Goal: Entertainment & Leisure: Consume media (video, audio)

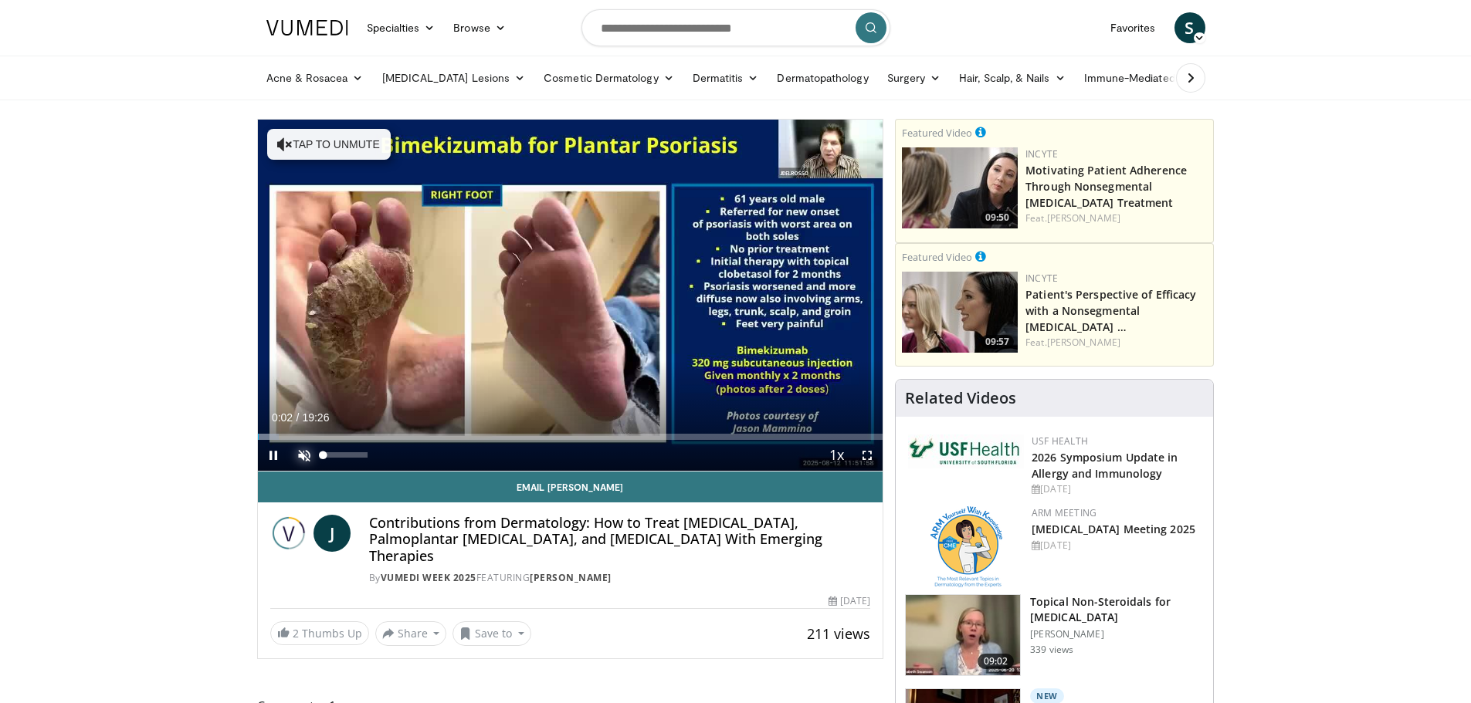
click at [303, 456] on span "Video Player" at bounding box center [304, 455] width 31 height 31
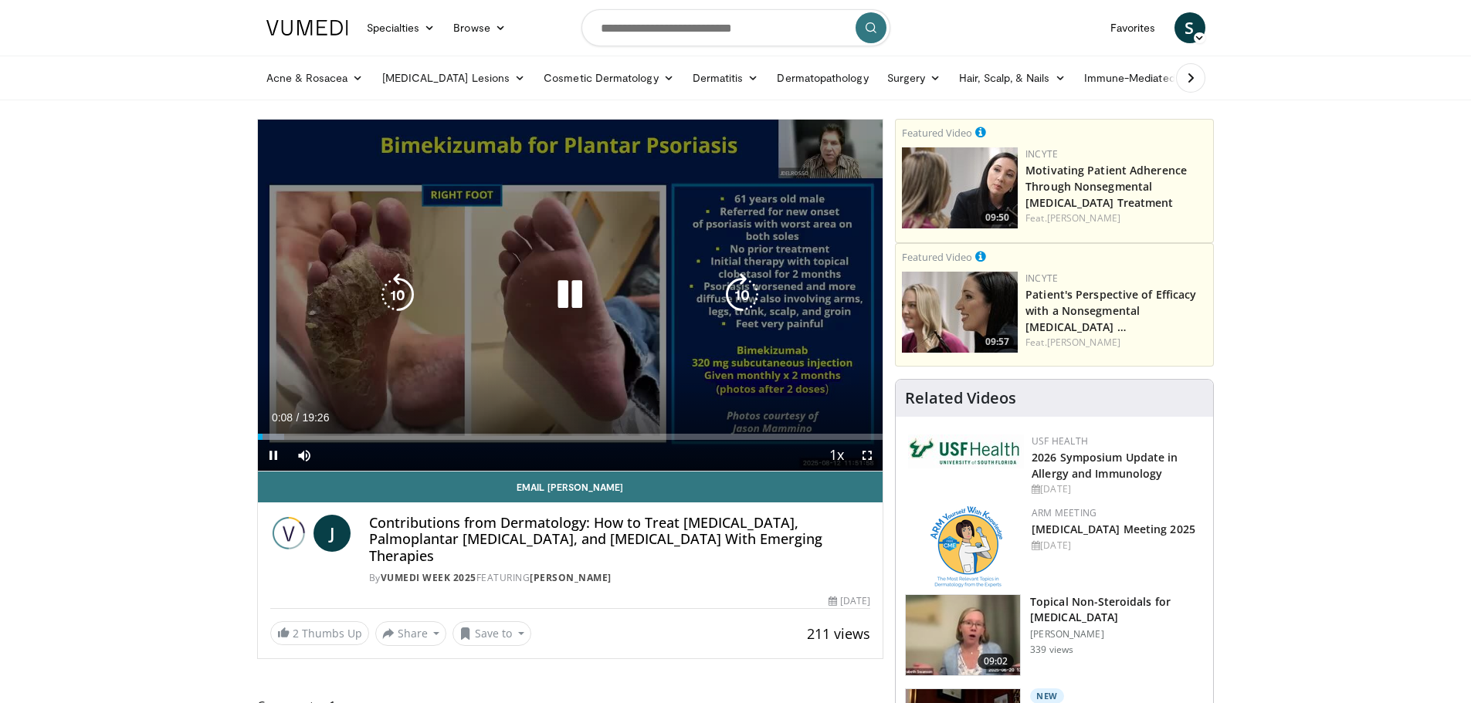
click at [803, 352] on div "10 seconds Tap to unmute" at bounding box center [570, 295] width 625 height 351
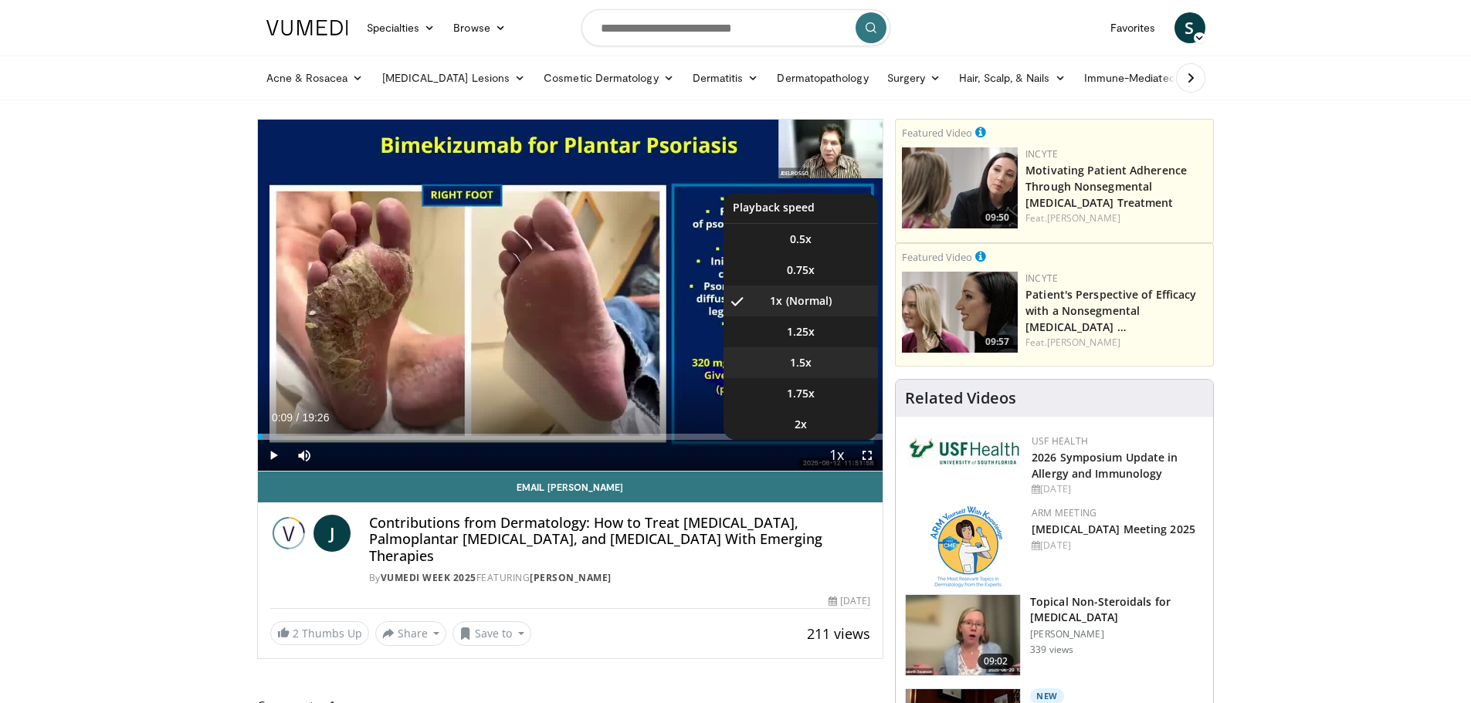
click at [807, 364] on span "1.5x" at bounding box center [801, 362] width 22 height 15
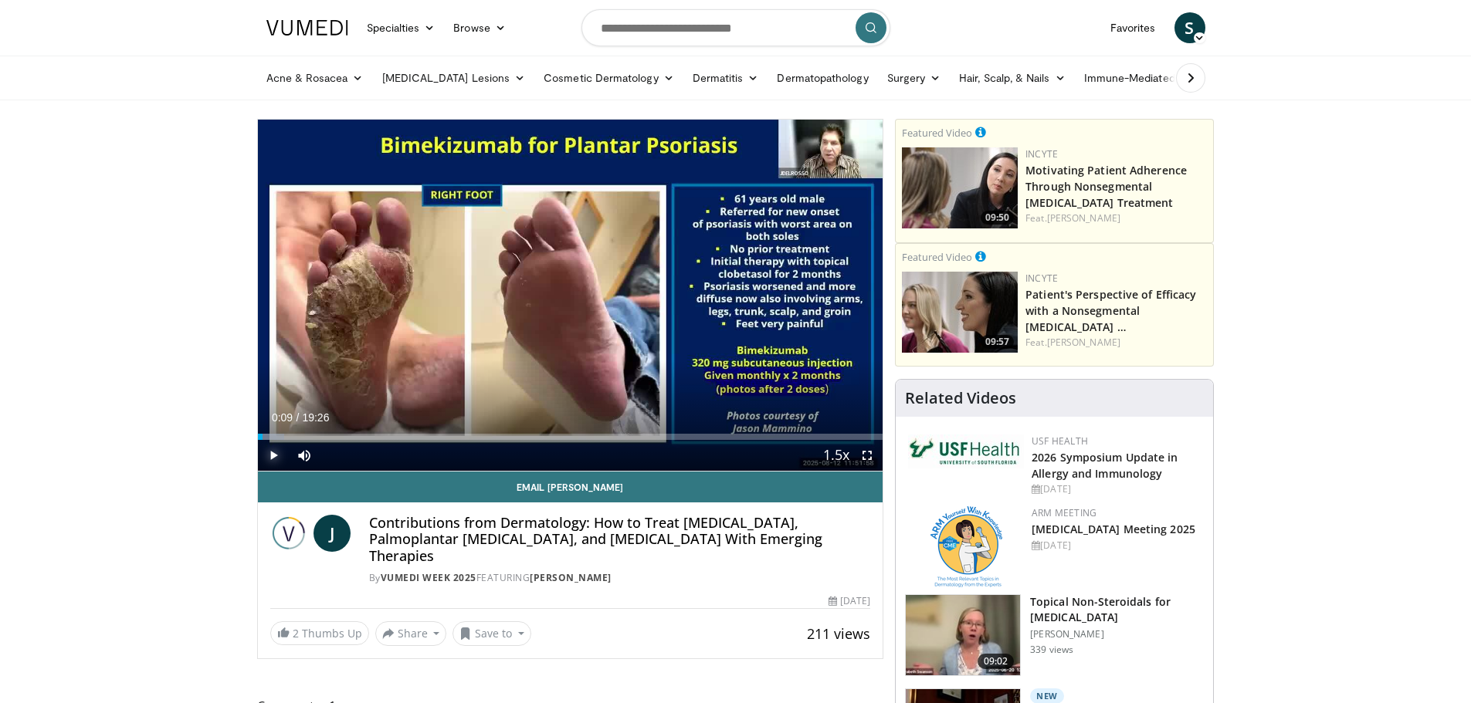
click at [275, 455] on span "Video Player" at bounding box center [273, 455] width 31 height 31
